Goal: Task Accomplishment & Management: Complete application form

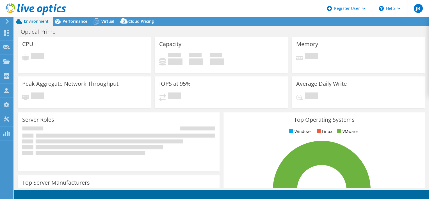
select select "USD"
select select "EULondon"
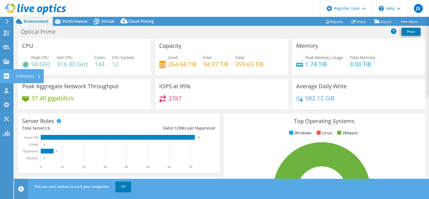
click at [6, 74] on icon at bounding box center [6, 75] width 7 height 5
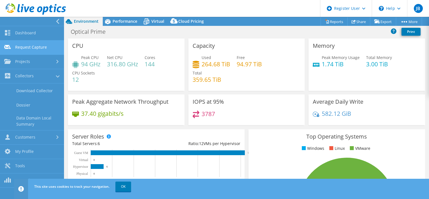
click at [40, 46] on link "Request Capture" at bounding box center [32, 47] width 64 height 14
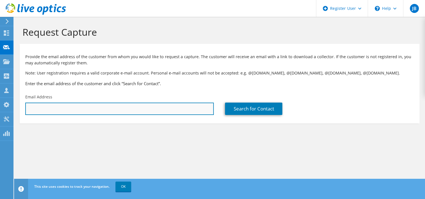
click at [110, 107] on input "text" at bounding box center [119, 109] width 188 height 12
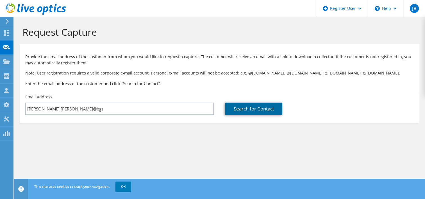
click at [258, 109] on link "Search for Contact" at bounding box center [253, 109] width 57 height 12
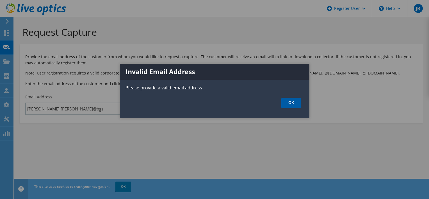
click at [293, 101] on link "OK" at bounding box center [291, 103] width 20 height 10
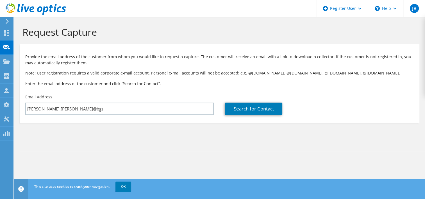
click at [165, 108] on div "Request Capture Provide the email address of the customer from whom you would l…" at bounding box center [219, 108] width 411 height 182
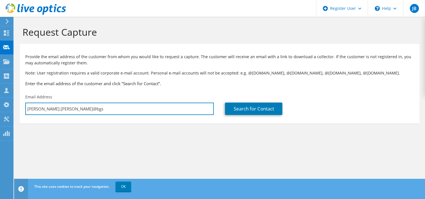
click at [165, 108] on input "jane.robertson@bgs" at bounding box center [119, 109] width 188 height 12
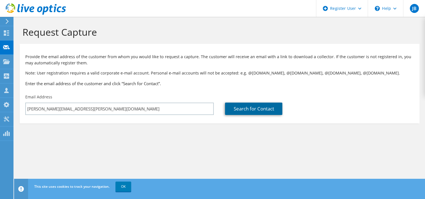
click at [250, 106] on link "Search for Contact" at bounding box center [253, 109] width 57 height 12
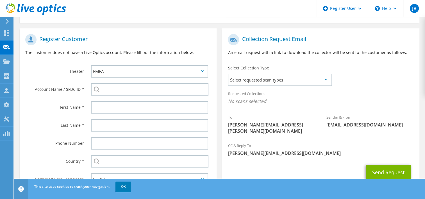
scroll to position [37, 0]
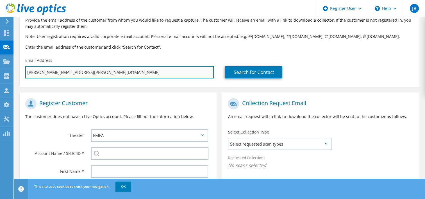
drag, startPoint x: 56, startPoint y: 72, endPoint x: 37, endPoint y: 72, distance: 18.8
click at [37, 72] on input "jane.robertson@bgs.ac.uk" at bounding box center [119, 72] width 188 height 12
type input "jane.@bgs.ac.uk"
type input "Select"
type input "jane@bgs.ac.uk"
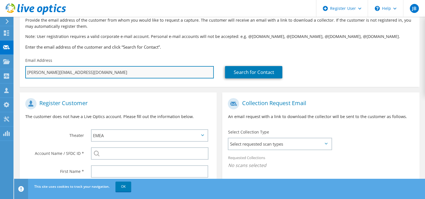
type input "Select"
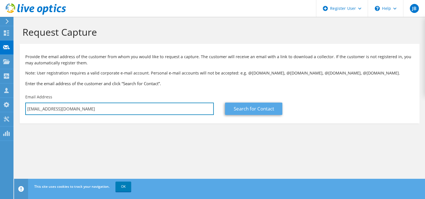
type input "janer@bgs.ac.uk"
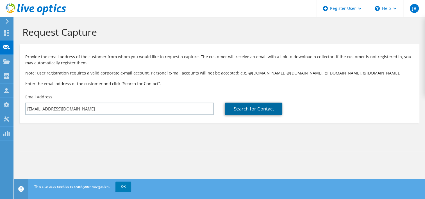
click at [258, 112] on link "Search for Contact" at bounding box center [253, 109] width 57 height 12
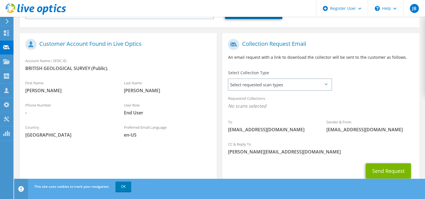
scroll to position [115, 0]
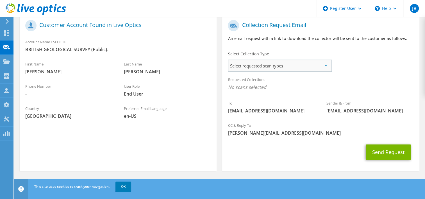
click at [296, 64] on span "Select requested scan types" at bounding box center [279, 65] width 103 height 11
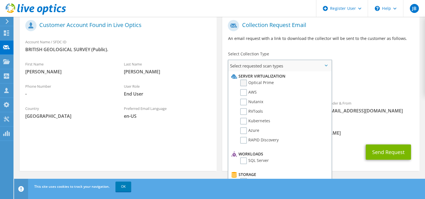
click at [246, 82] on label "Optical Prime" at bounding box center [257, 82] width 34 height 7
click at [0, 0] on input "Optical Prime" at bounding box center [0, 0] width 0 height 0
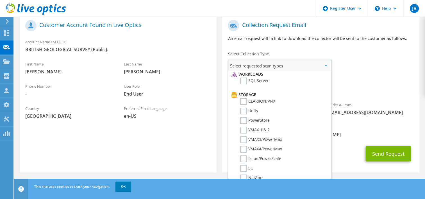
scroll to position [81, 0]
click at [240, 106] on label "Unity" at bounding box center [249, 109] width 18 height 7
click at [0, 0] on input "Unity" at bounding box center [0, 0] width 0 height 0
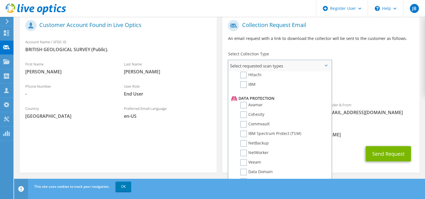
scroll to position [241, 0]
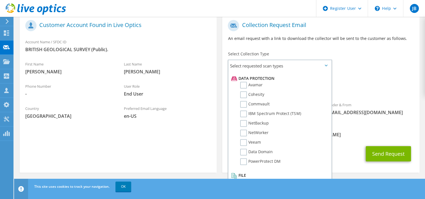
click at [381, 124] on div "CC & Reply To Jade.Blair@Dell.com" at bounding box center [320, 130] width 197 height 19
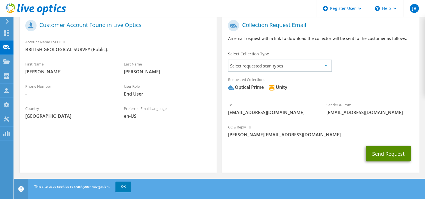
click at [388, 152] on button "Send Request" at bounding box center [388, 153] width 45 height 15
